Goal: Find specific page/section: Find specific page/section

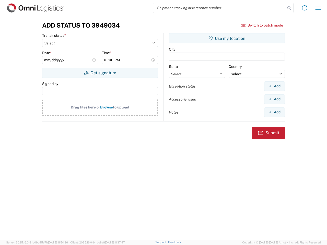
click at [219, 8] on input "search" at bounding box center [219, 8] width 132 height 10
click at [289, 8] on icon at bounding box center [288, 8] width 7 height 7
click at [304, 8] on icon at bounding box center [304, 8] width 8 height 8
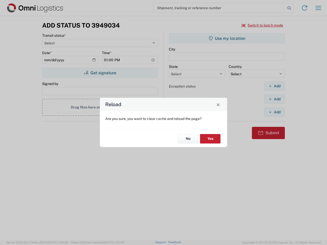
click at [318, 8] on div "Reload Are you sure, you want to clear cache and reload the page? No Yes" at bounding box center [163, 122] width 327 height 245
click at [262, 25] on div "Reload Are you sure, you want to clear cache and reload the page? No Yes" at bounding box center [163, 122] width 327 height 245
click at [100, 73] on div "Reload Are you sure, you want to clear cache and reload the page? No Yes" at bounding box center [163, 122] width 327 height 245
click at [227, 38] on div "Reload Are you sure, you want to clear cache and reload the page? No Yes" at bounding box center [163, 122] width 327 height 245
click at [274, 86] on div "Reload Are you sure, you want to clear cache and reload the page? No Yes" at bounding box center [163, 122] width 327 height 245
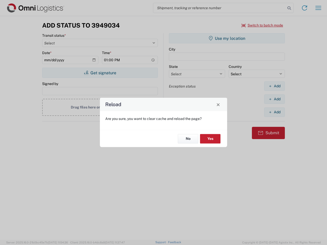
click at [274, 99] on div "Reload Are you sure, you want to clear cache and reload the page? No Yes" at bounding box center [163, 122] width 327 height 245
click at [274, 112] on div "Reload Are you sure, you want to clear cache and reload the page? No Yes" at bounding box center [163, 122] width 327 height 245
